Goal: Task Accomplishment & Management: Complete application form

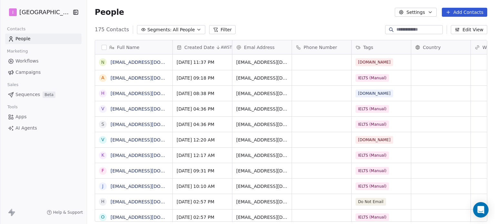
scroll to position [192, 403]
click at [465, 15] on button "Add Contacts" at bounding box center [464, 12] width 45 height 9
click at [455, 28] on span "Create new contact" at bounding box center [468, 26] width 44 height 7
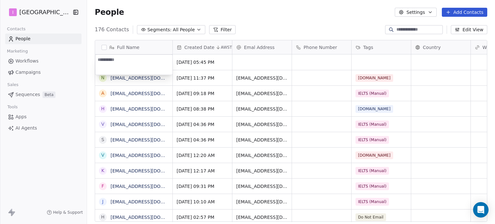
type textarea "**********"
click at [267, 63] on html "I IELTS University Contacts People Marketing Workflows Campaigns Sales Sequence…" at bounding box center [247, 112] width 495 height 224
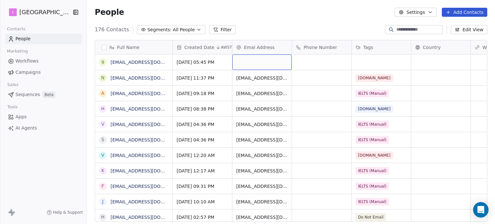
click at [267, 63] on div "grid" at bounding box center [262, 62] width 59 height 15
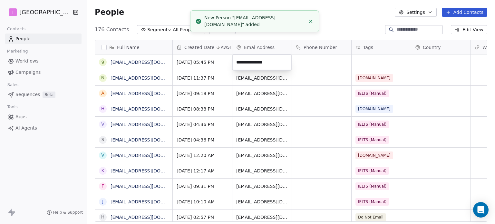
click at [374, 59] on html "I IELTS University Contacts People Marketing Workflows Campaigns Sales Sequence…" at bounding box center [247, 112] width 495 height 224
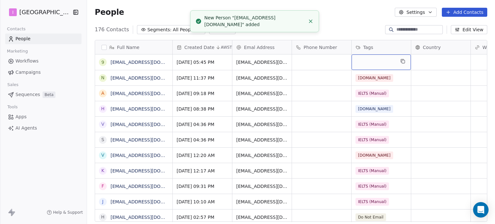
click at [374, 59] on div "grid" at bounding box center [381, 62] width 59 height 15
click at [374, 58] on div "grid" at bounding box center [381, 62] width 59 height 15
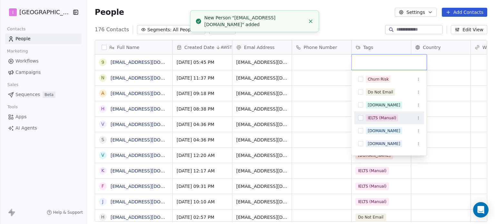
click at [382, 119] on div "IELTS (Manual)" at bounding box center [382, 118] width 28 height 6
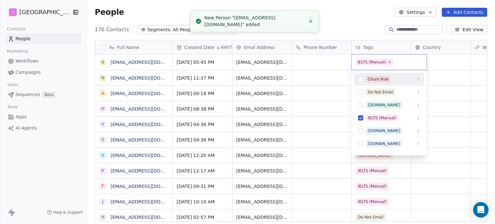
click at [345, 20] on html "I IELTS University Contacts People Marketing Workflows Campaigns Sales Sequence…" at bounding box center [247, 112] width 495 height 224
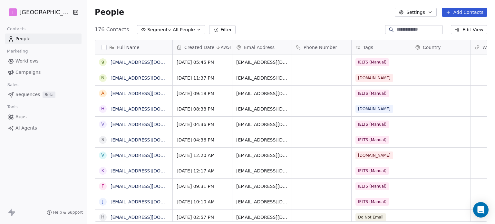
click at [454, 14] on button "Add Contacts" at bounding box center [464, 12] width 45 height 9
click at [444, 26] on div "Create new contact" at bounding box center [464, 26] width 52 height 7
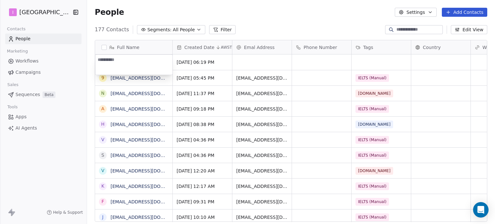
type textarea "**********"
click at [254, 57] on html "I IELTS University Contacts People Marketing Workflows Campaigns Sales Sequence…" at bounding box center [247, 112] width 495 height 224
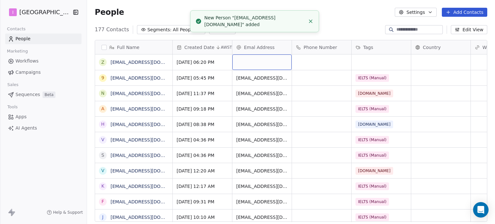
click at [254, 58] on div "grid" at bounding box center [262, 62] width 59 height 15
click at [257, 60] on div "grid" at bounding box center [262, 62] width 59 height 15
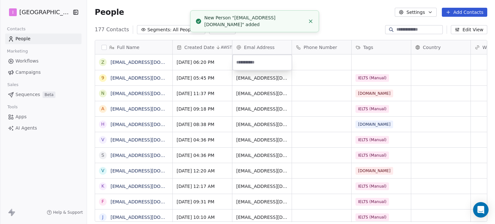
type input "**********"
click at [365, 60] on html "I IELTS University Contacts People Marketing Workflows Campaigns Sales Sequence…" at bounding box center [247, 112] width 495 height 224
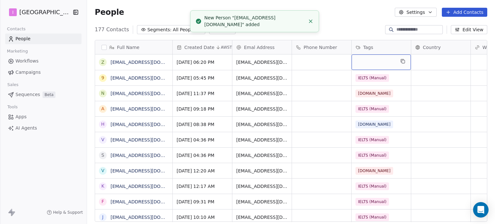
click at [366, 60] on div "grid" at bounding box center [381, 62] width 59 height 15
click at [367, 60] on div "grid" at bounding box center [381, 62] width 59 height 15
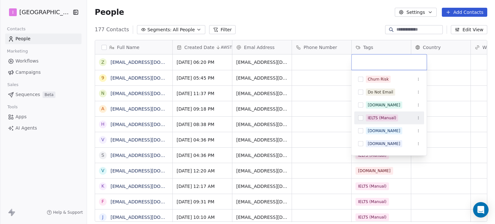
click at [375, 117] on div "IELTS (Manual)" at bounding box center [382, 118] width 28 height 6
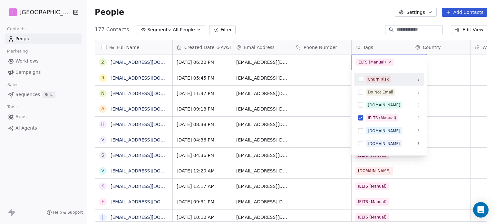
click at [223, 14] on html "I IELTS University Contacts People Marketing Workflows Campaigns Sales Sequence…" at bounding box center [247, 112] width 495 height 224
